Goal: Task Accomplishment & Management: Manage account settings

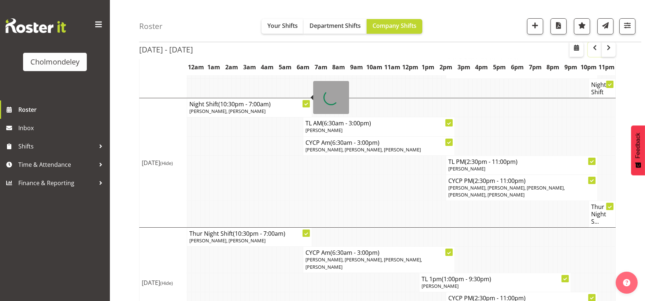
scroll to position [34, 0]
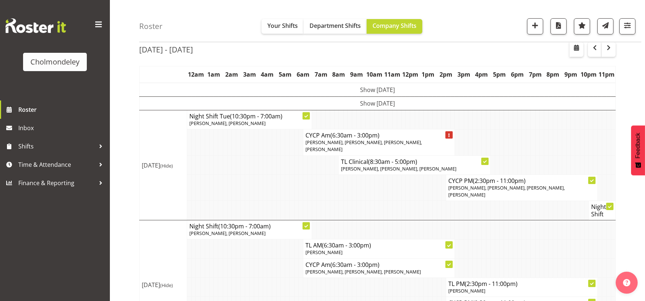
click at [247, 258] on td at bounding box center [247, 267] width 4 height 19
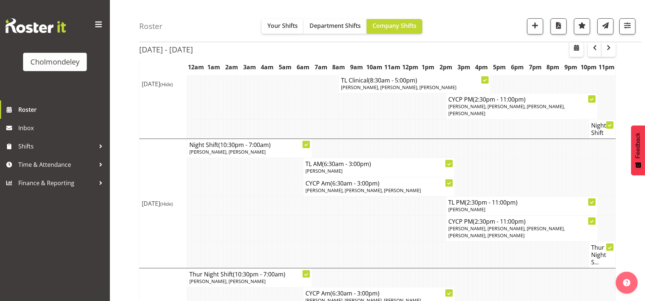
scroll to position [279, 0]
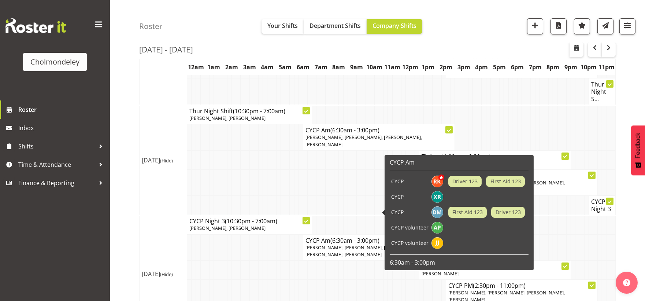
click at [296, 280] on td at bounding box center [296, 293] width 4 height 26
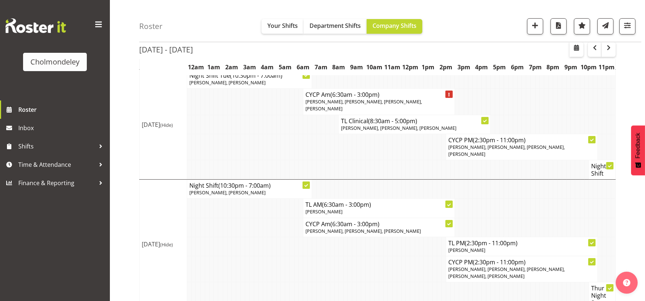
scroll to position [0, 0]
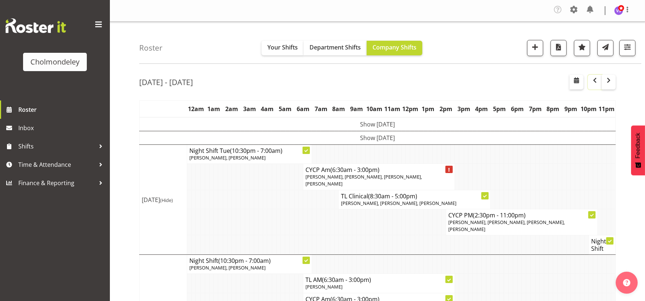
click at [592, 82] on span "button" at bounding box center [595, 80] width 9 height 9
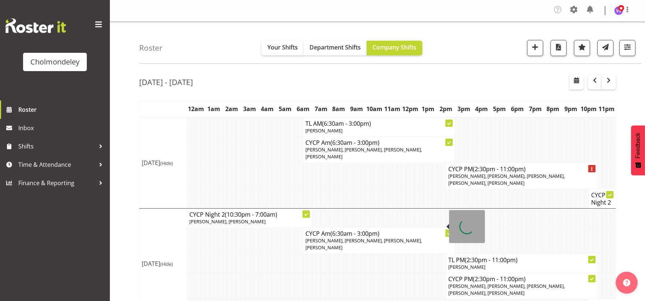
click at [277, 189] on td at bounding box center [278, 198] width 4 height 19
click at [610, 84] on span "button" at bounding box center [609, 80] width 9 height 9
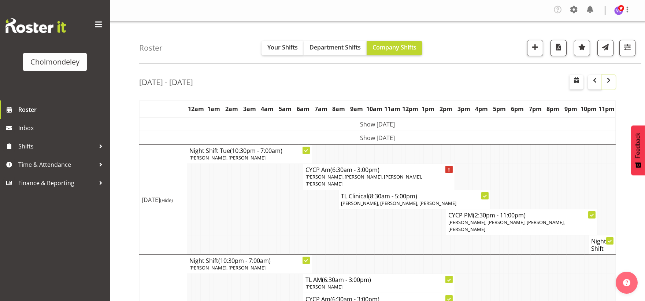
click at [609, 78] on span "button" at bounding box center [609, 80] width 9 height 9
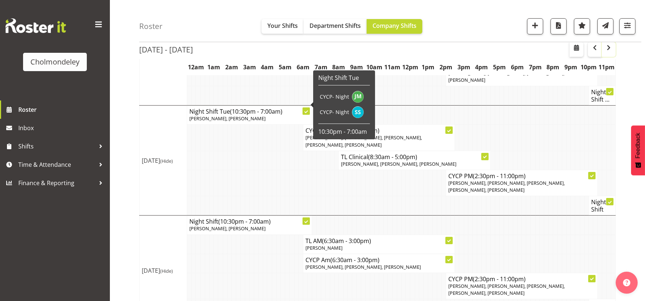
scroll to position [81, 0]
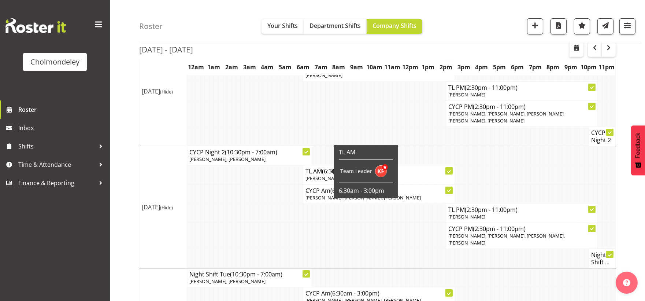
click at [319, 117] on td at bounding box center [319, 113] width 4 height 26
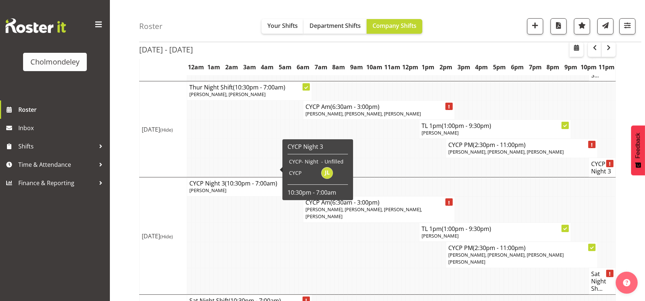
scroll to position [506, 0]
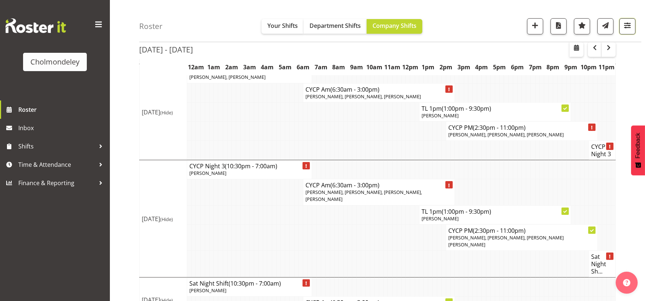
click at [631, 25] on span "button" at bounding box center [628, 26] width 10 height 10
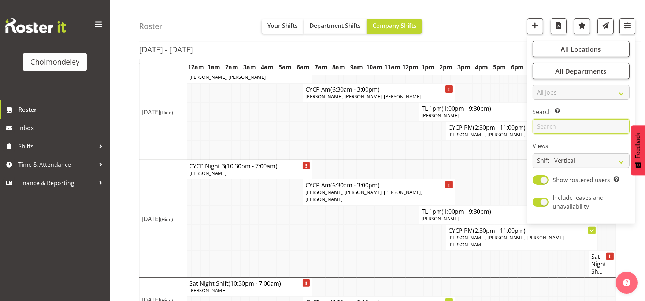
click at [563, 130] on input "text" at bounding box center [581, 126] width 97 height 15
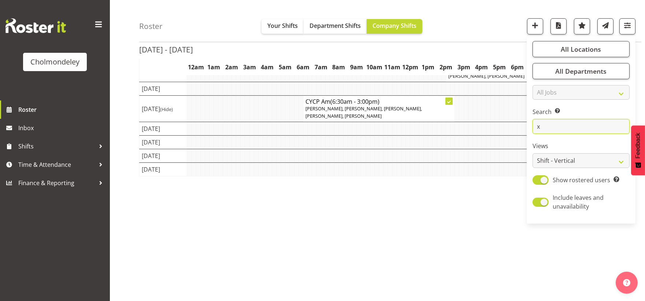
scroll to position [62, 0]
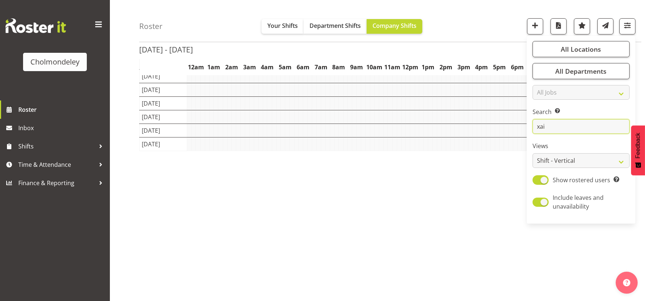
type input "xaia"
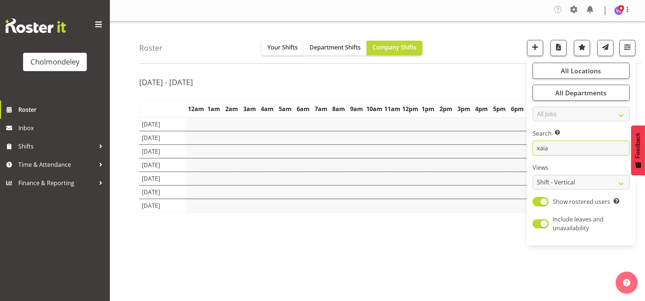
drag, startPoint x: 566, startPoint y: 147, endPoint x: 533, endPoint y: 148, distance: 33.7
click at [533, 148] on div "All Locations Clear [GEOGRAPHIC_DATA] Select All Deselect All All Departments C…" at bounding box center [581, 151] width 109 height 182
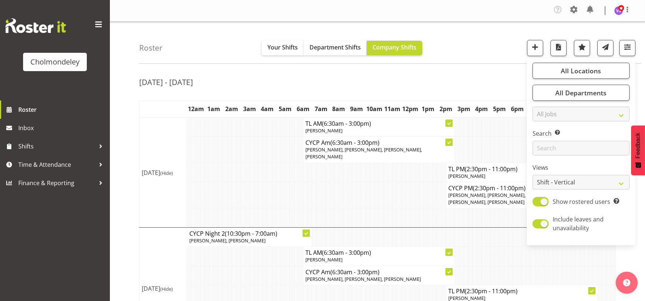
click at [488, 58] on div "Roster Your Shifts Department Shifts Company Shifts All Locations [GEOGRAPHIC_D…" at bounding box center [390, 43] width 502 height 42
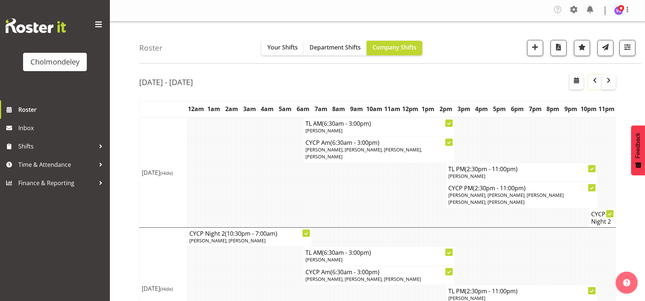
click at [595, 83] on span "button" at bounding box center [595, 80] width 9 height 9
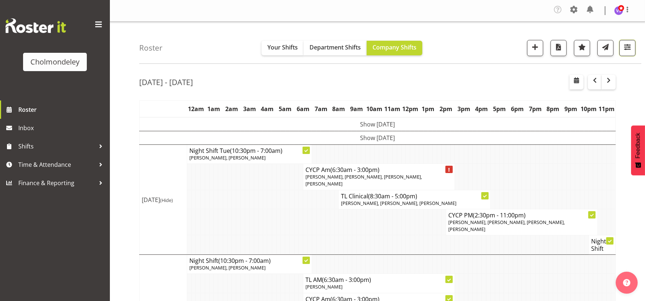
click at [625, 50] on span "button" at bounding box center [628, 47] width 10 height 10
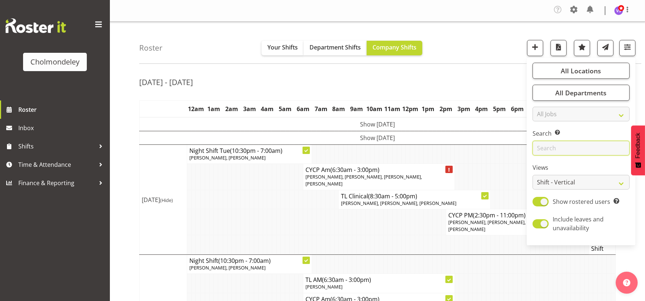
click at [575, 147] on input "text" at bounding box center [581, 148] width 97 height 15
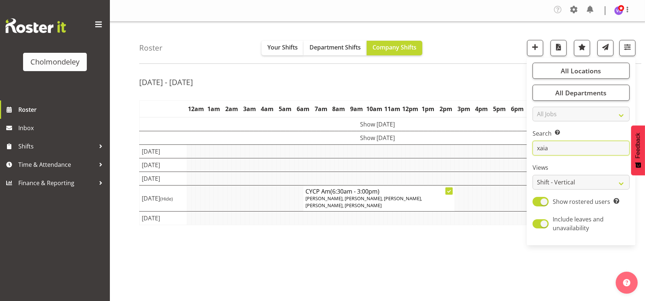
drag, startPoint x: 570, startPoint y: 147, endPoint x: 517, endPoint y: 153, distance: 53.1
click at [518, 154] on div "Roster Your Shifts Department Shifts Company Shifts All Locations [GEOGRAPHIC_D…" at bounding box center [377, 192] width 535 height 341
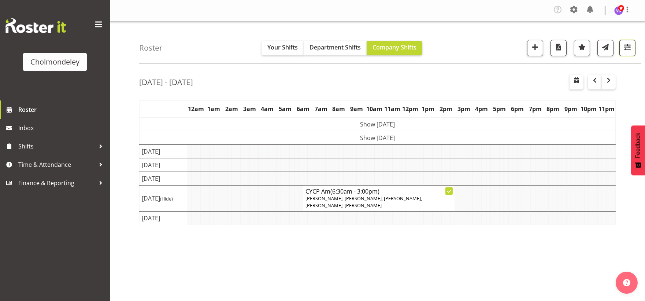
click at [624, 46] on span "button" at bounding box center [628, 47] width 10 height 10
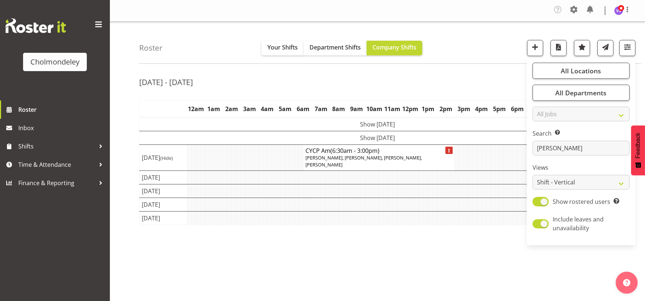
click at [398, 138] on td "Show [DATE]" at bounding box center [378, 138] width 476 height 14
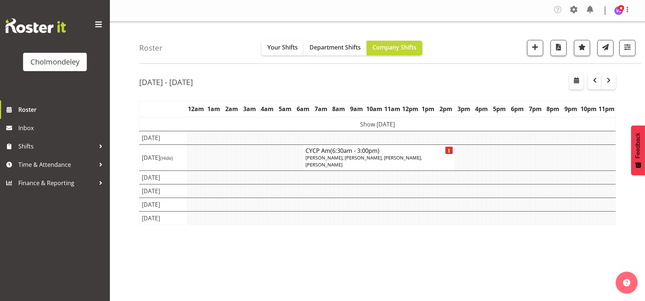
click at [402, 124] on td "Show [DATE]" at bounding box center [378, 124] width 476 height 14
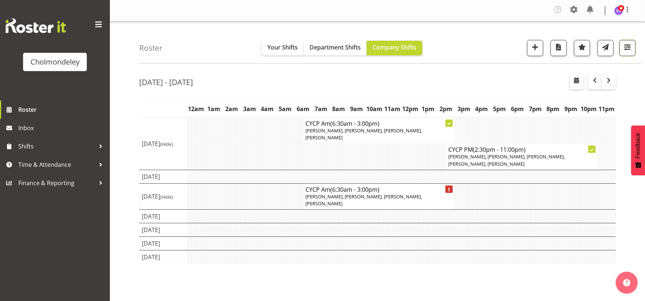
click at [627, 49] on span "button" at bounding box center [628, 47] width 10 height 10
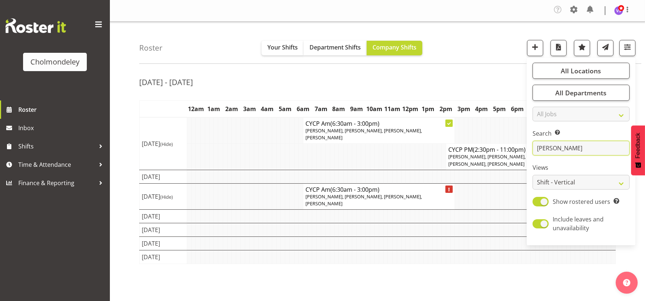
drag, startPoint x: 572, startPoint y: 151, endPoint x: 530, endPoint y: 152, distance: 41.8
click at [530, 152] on div "All Locations Clear [GEOGRAPHIC_DATA] Select All Deselect All All Departments C…" at bounding box center [581, 151] width 109 height 182
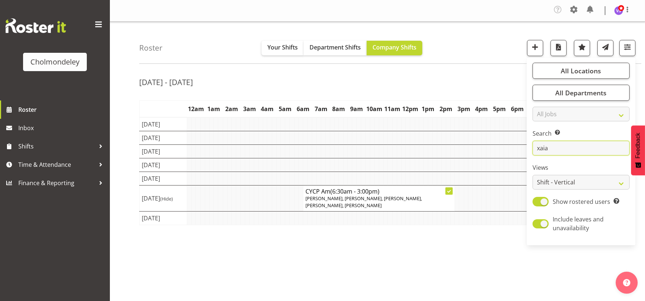
drag, startPoint x: 558, startPoint y: 146, endPoint x: 524, endPoint y: 147, distance: 33.7
click at [524, 147] on div "Roster Your Shifts Department Shifts Company Shifts All Locations [GEOGRAPHIC_D…" at bounding box center [377, 192] width 535 height 341
type input "xaia"
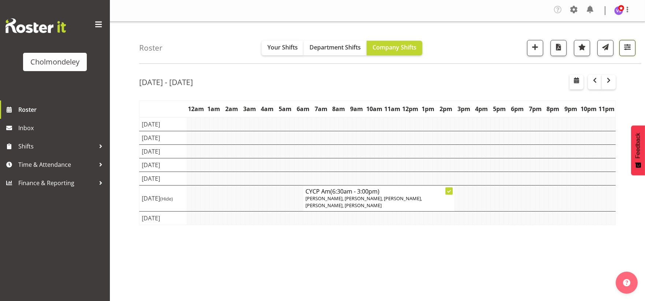
click at [627, 48] on span "button" at bounding box center [628, 47] width 10 height 10
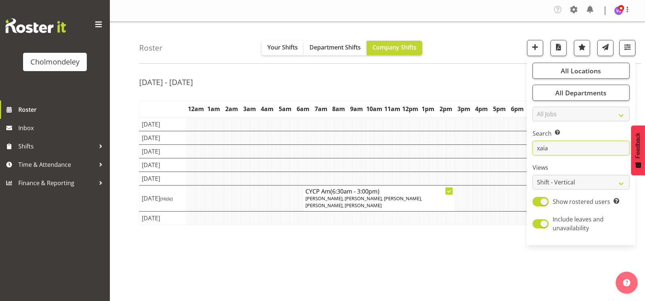
click at [598, 153] on input "xaia" at bounding box center [581, 148] width 97 height 15
drag, startPoint x: 568, startPoint y: 149, endPoint x: 534, endPoint y: 146, distance: 34.2
click at [534, 146] on input "xaia" at bounding box center [581, 148] width 97 height 15
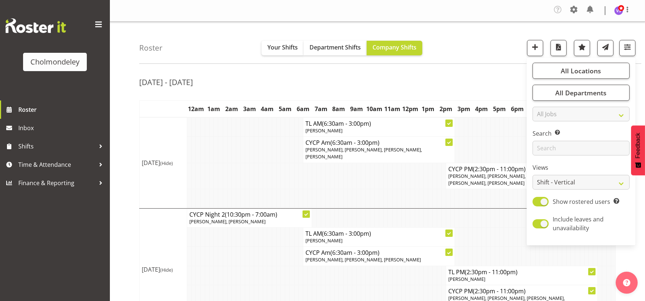
click at [459, 79] on div "[DATE] - [DATE]" at bounding box center [377, 83] width 477 height 17
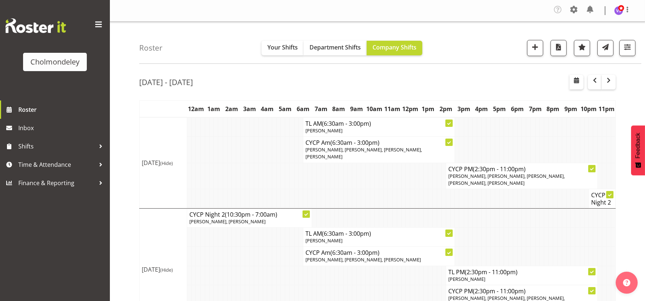
click at [209, 41] on div "Roster Your Shifts Department Shifts Company Shifts All Locations [GEOGRAPHIC_D…" at bounding box center [390, 43] width 502 height 42
click at [211, 43] on div "Roster Your Shifts Department Shifts Company Shifts All Locations [GEOGRAPHIC_D…" at bounding box center [390, 43] width 502 height 42
